Goal: Task Accomplishment & Management: Use online tool/utility

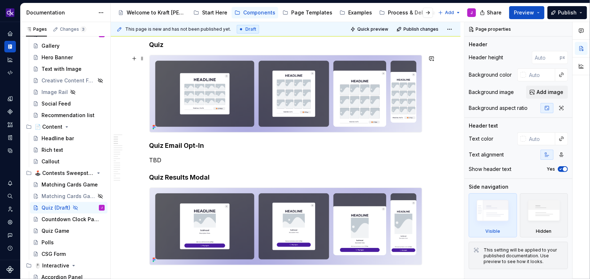
scroll to position [156, 0]
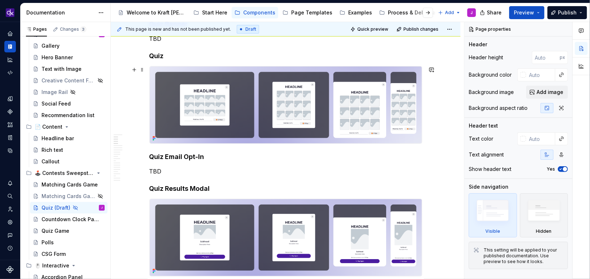
click at [240, 130] on img at bounding box center [286, 104] width 272 height 77
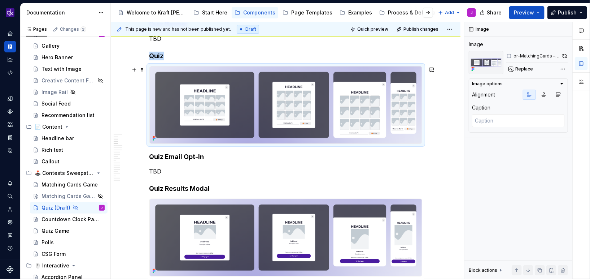
click at [240, 130] on img at bounding box center [286, 104] width 272 height 77
click at [522, 70] on span "Replace" at bounding box center [524, 69] width 18 height 6
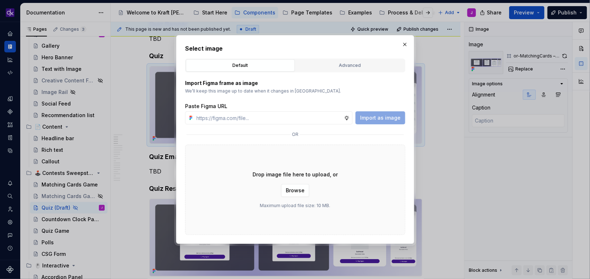
type textarea "*"
click at [331, 66] on div "Advanced" at bounding box center [350, 65] width 104 height 7
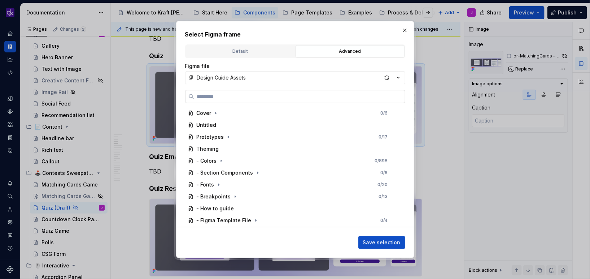
click at [290, 93] on input "search" at bounding box center [299, 96] width 211 height 7
type input "**********"
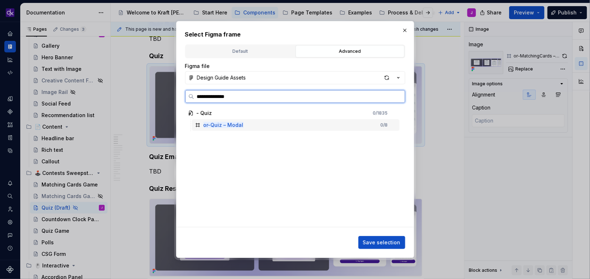
click at [259, 126] on div "or-Quiz – Modal 0 / 8" at bounding box center [296, 125] width 208 height 12
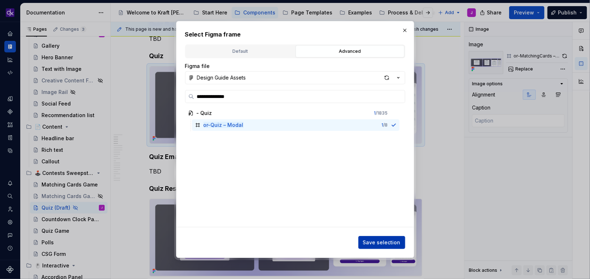
click at [389, 245] on span "Save selection" at bounding box center [382, 242] width 38 height 7
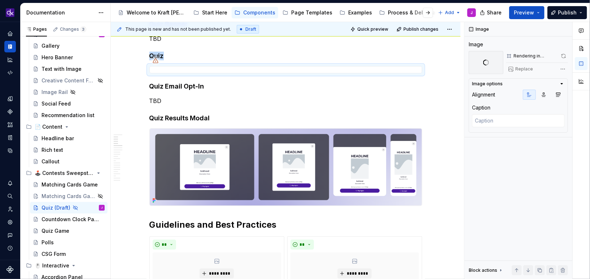
click at [225, 156] on img at bounding box center [286, 166] width 272 height 77
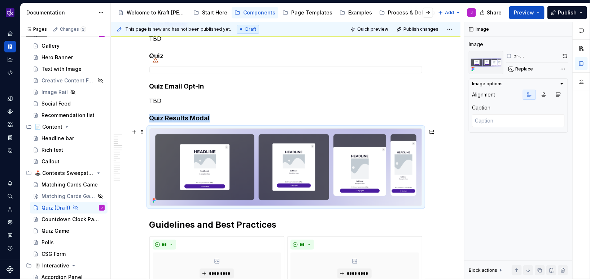
click at [225, 156] on img at bounding box center [286, 166] width 272 height 77
click at [525, 68] on span "Replace" at bounding box center [524, 69] width 18 height 6
type textarea "*"
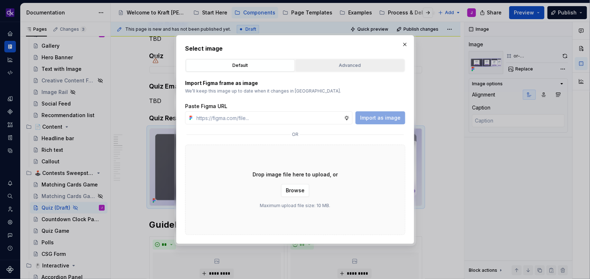
click at [365, 68] on div "Advanced" at bounding box center [350, 65] width 104 height 7
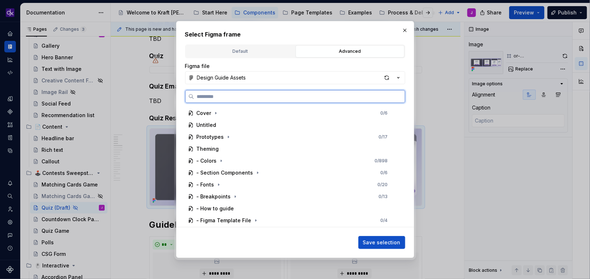
click at [322, 96] on input "search" at bounding box center [299, 96] width 211 height 7
paste input "**********"
type input "**********"
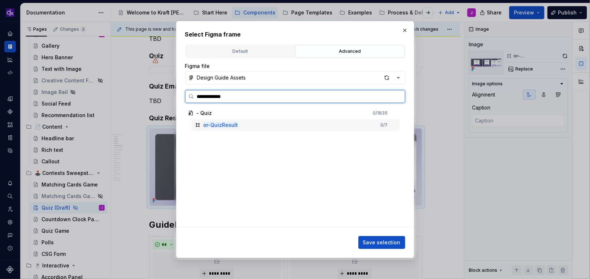
click at [325, 126] on div "or-QuizResult 0 / 7" at bounding box center [296, 125] width 208 height 12
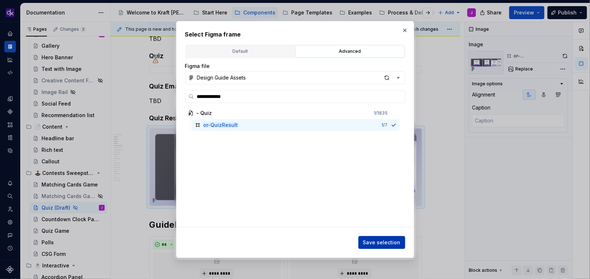
click at [401, 242] on button "Save selection" at bounding box center [381, 242] width 47 height 13
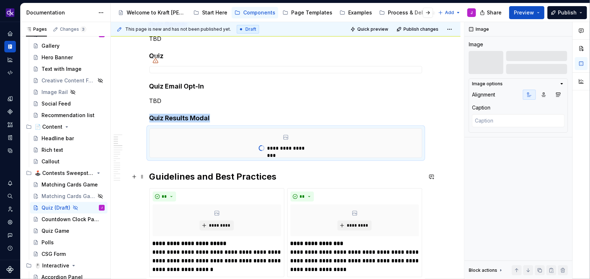
scroll to position [114, 0]
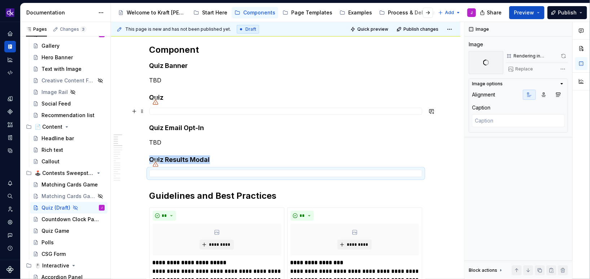
click at [298, 111] on div at bounding box center [285, 111] width 273 height 7
type textarea "*"
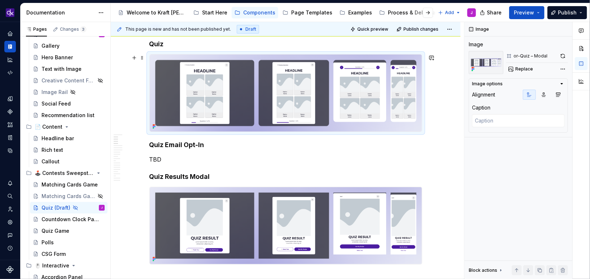
scroll to position [145, 0]
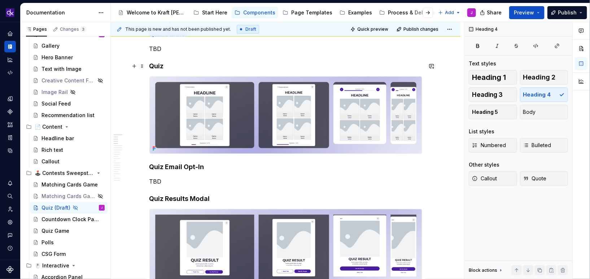
click at [194, 64] on h4 "Quiz" at bounding box center [285, 66] width 273 height 9
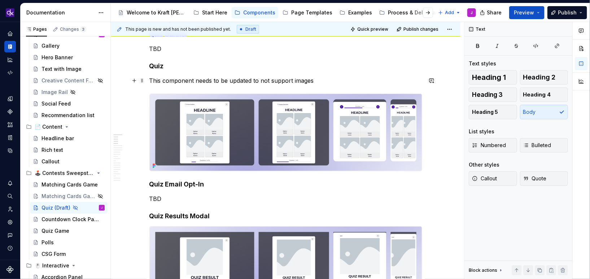
click at [151, 79] on p "This component needs to be updated to not support images" at bounding box center [285, 80] width 273 height 9
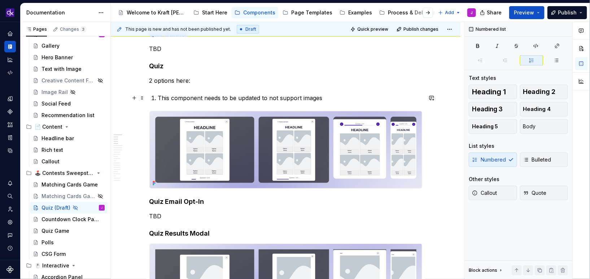
click at [333, 94] on p "This component needs to be updated to not support images" at bounding box center [290, 97] width 264 height 9
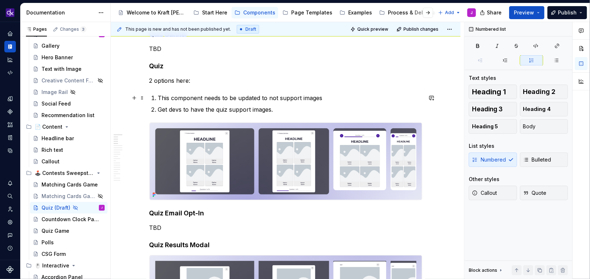
click at [362, 95] on p "This component needs to be updated to not support images" at bounding box center [290, 97] width 264 height 9
click at [265, 213] on h4 "Quiz Email Opt-In" at bounding box center [285, 213] width 273 height 9
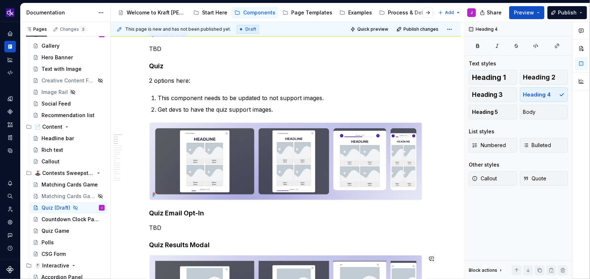
click at [273, 248] on h4 "Quiz Results Modal" at bounding box center [285, 244] width 273 height 9
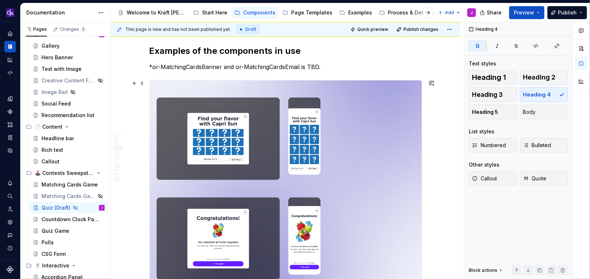
scroll to position [782, 0]
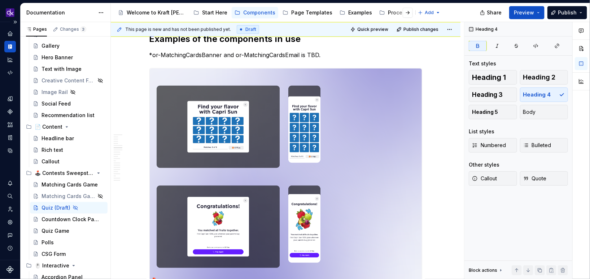
type textarea "*"
